Goal: Information Seeking & Learning: Check status

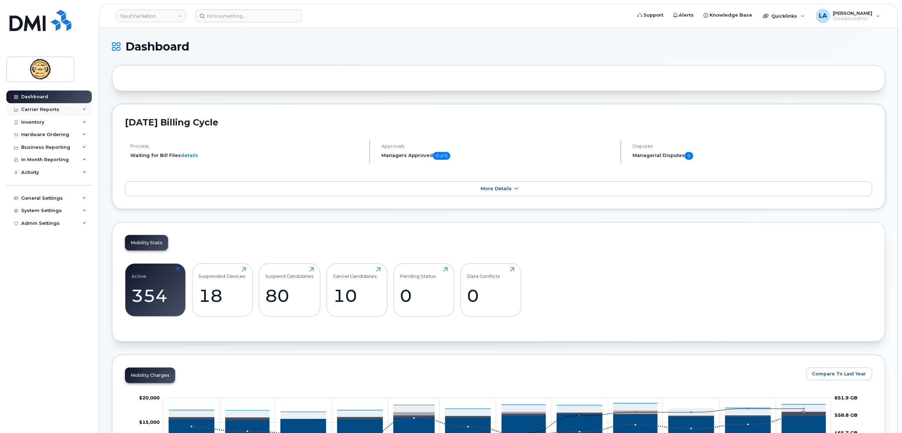
click at [49, 108] on div "Carrier Reports" at bounding box center [40, 110] width 38 height 6
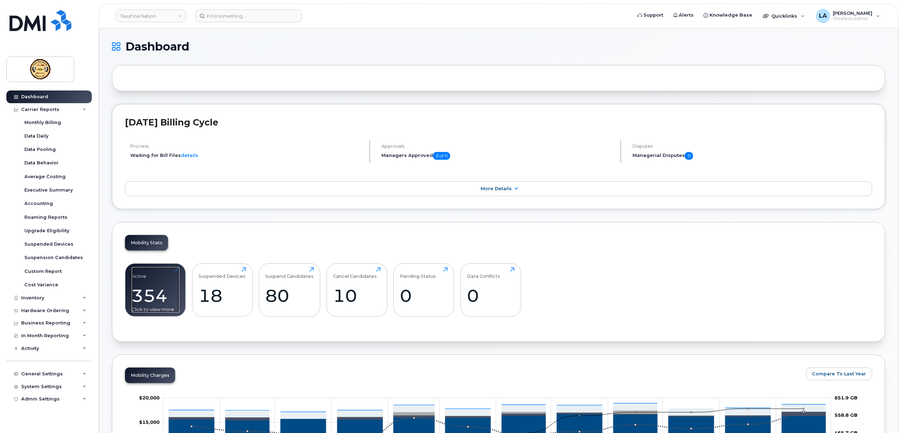
click at [160, 294] on div "354" at bounding box center [156, 295] width 48 height 21
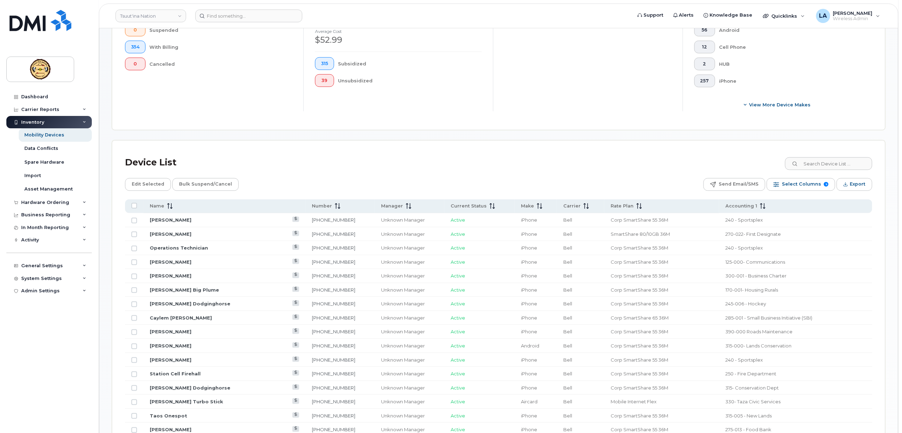
scroll to position [283, 0]
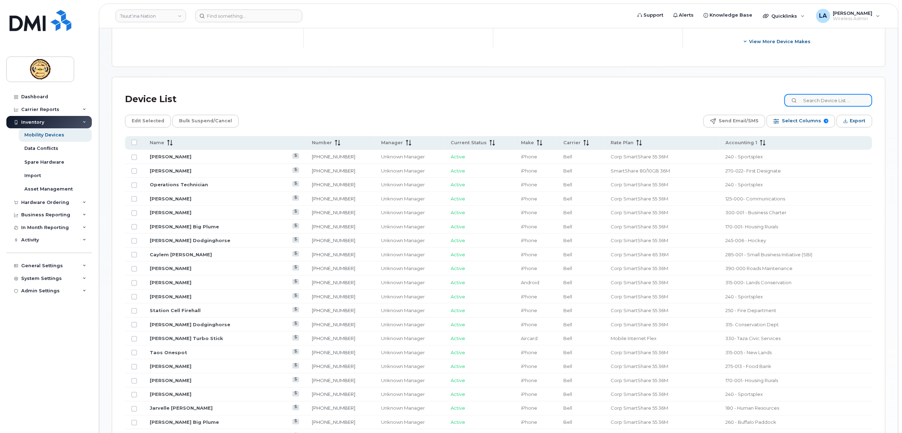
click at [821, 99] on input at bounding box center [829, 100] width 88 height 13
paste input "403-370-3485"
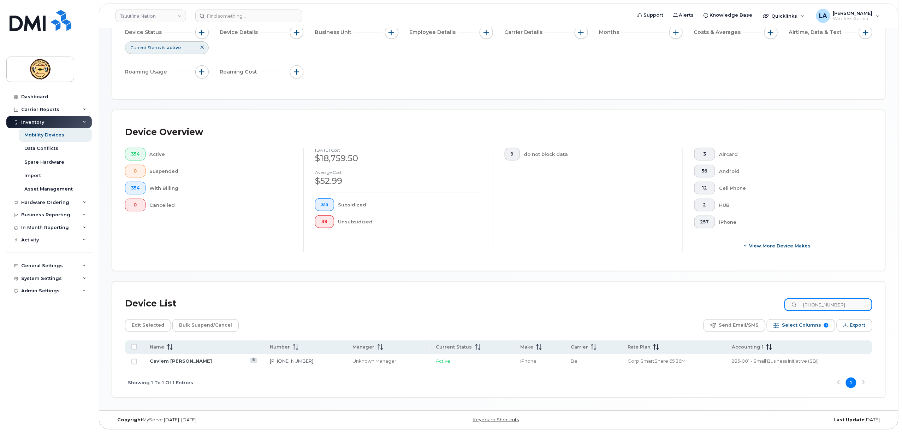
scroll to position [79, 0]
type input "403-370-3485"
click at [182, 359] on link "Caylem [PERSON_NAME]" at bounding box center [181, 361] width 62 height 6
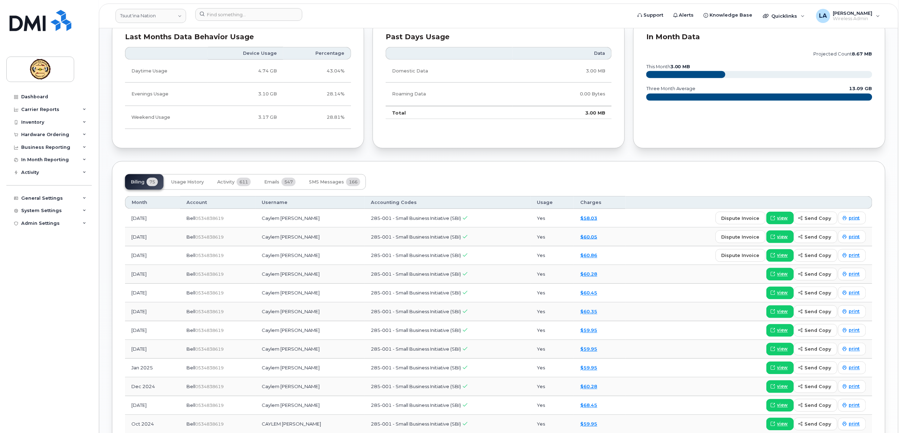
scroll to position [330, 0]
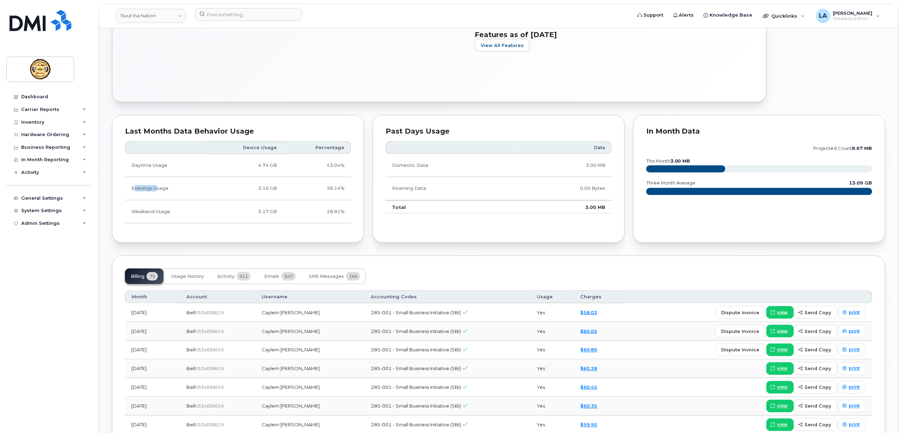
drag, startPoint x: 134, startPoint y: 192, endPoint x: 151, endPoint y: 228, distance: 39.5
click at [157, 197] on td "Evenings Usage" at bounding box center [166, 188] width 83 height 23
drag, startPoint x: 146, startPoint y: 219, endPoint x: 174, endPoint y: 217, distance: 28.0
click at [174, 217] on td "Weekend Usage" at bounding box center [166, 211] width 83 height 23
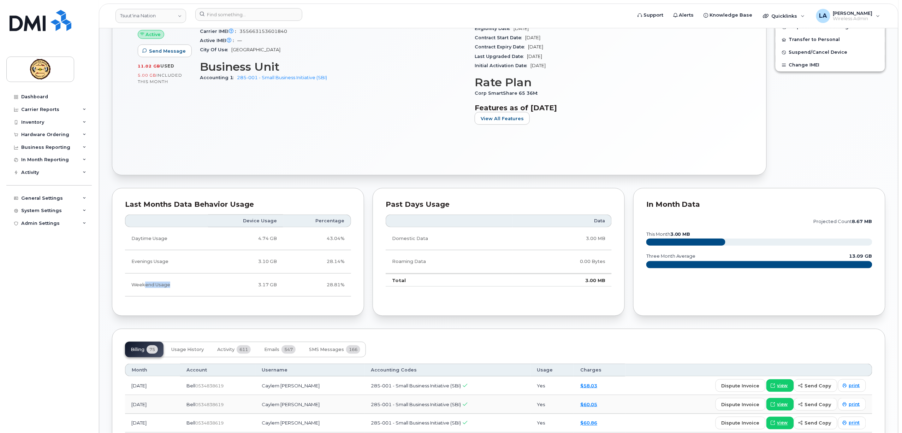
scroll to position [188, 0]
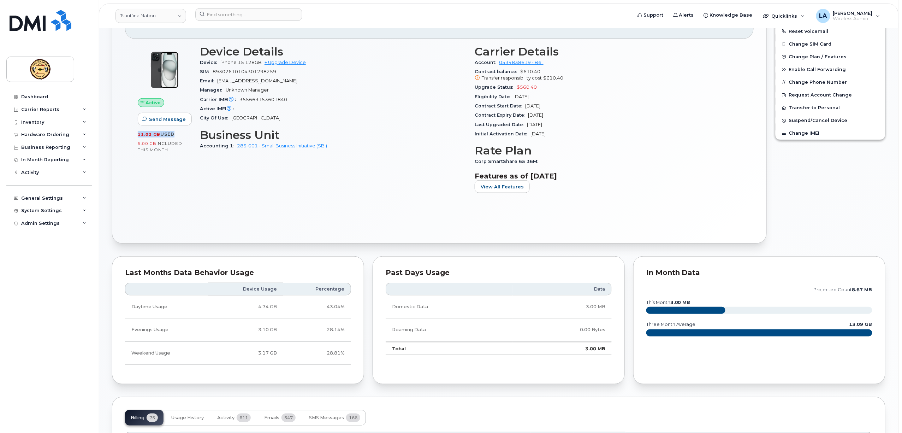
drag, startPoint x: 136, startPoint y: 133, endPoint x: 173, endPoint y: 133, distance: 36.7
click at [173, 133] on div "Active Send Message 11.02 GB  used 5.00 GB  included this month" at bounding box center [165, 122] width 62 height 162
click at [208, 188] on div "Device Details Device iPhone 15 128GB + Upgrade Device SIM 89302610104301298259…" at bounding box center [333, 122] width 275 height 162
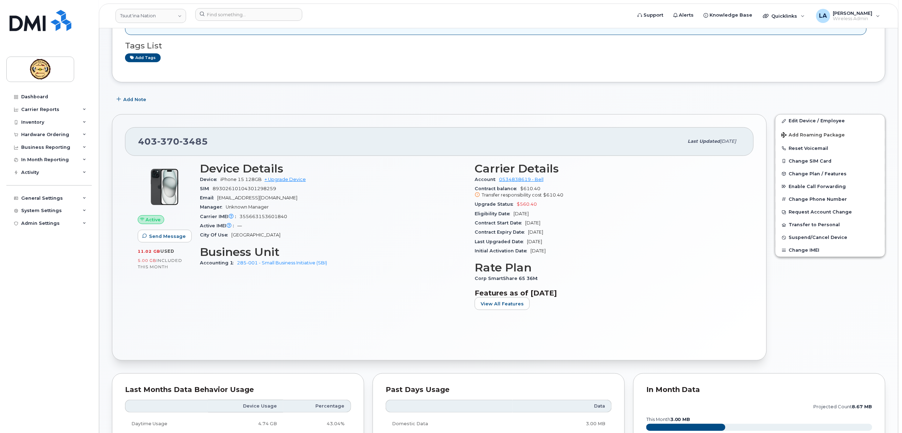
scroll to position [0, 0]
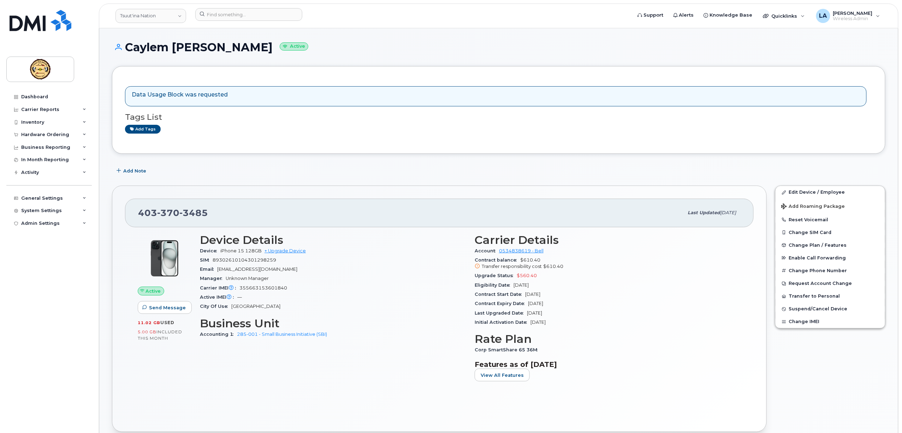
click at [212, 362] on div "Device Details Device iPhone 15 128GB + Upgrade Device SIM 89302610104301298259…" at bounding box center [333, 310] width 275 height 162
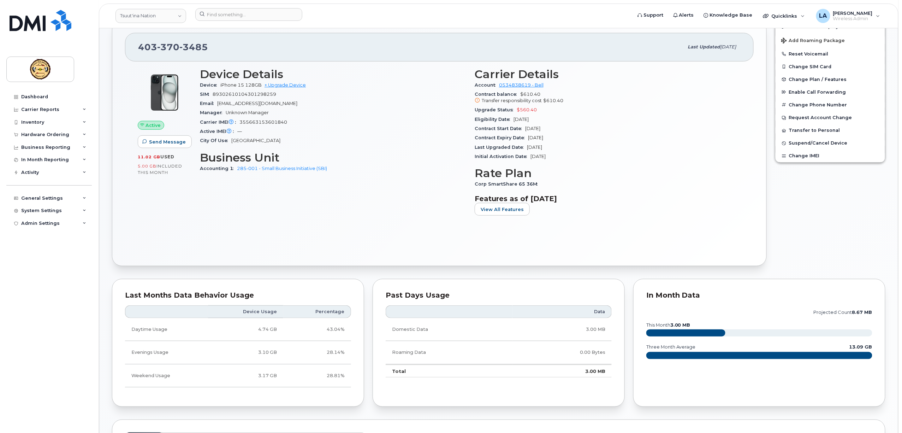
scroll to position [188, 0]
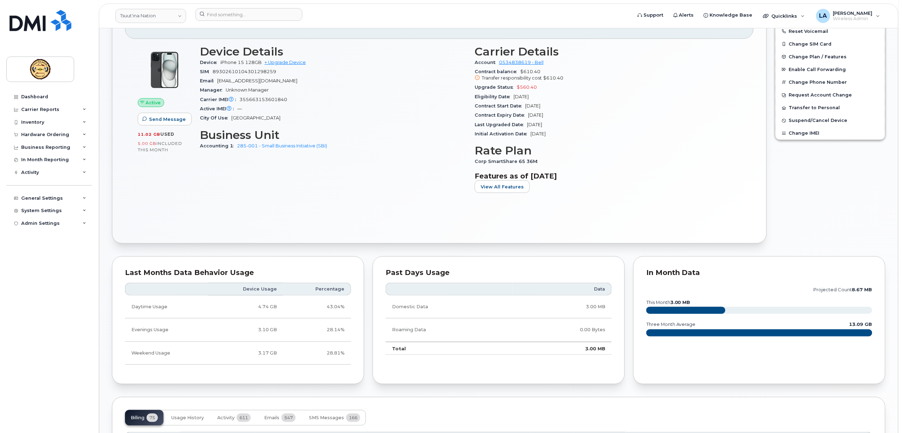
click at [51, 317] on div "Dashboard Carrier Reports Monthly Billing Data Daily Data Pooling Data Behavior…" at bounding box center [49, 256] width 87 height 332
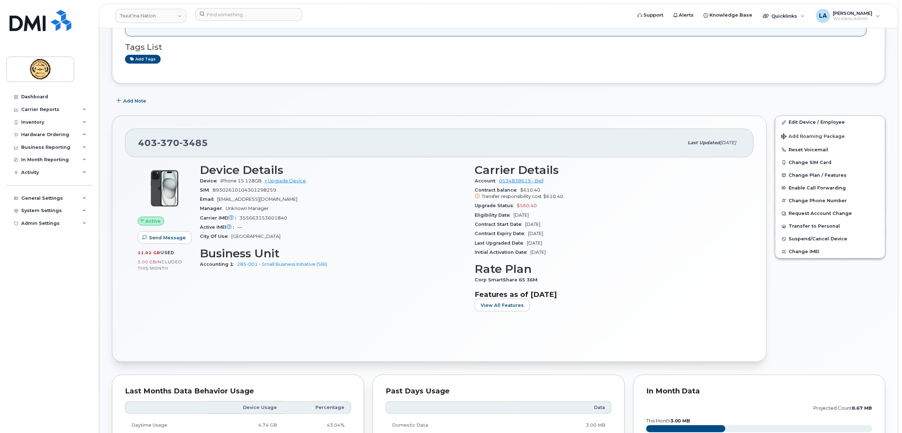
scroll to position [0, 0]
